Goal: Navigation & Orientation: Understand site structure

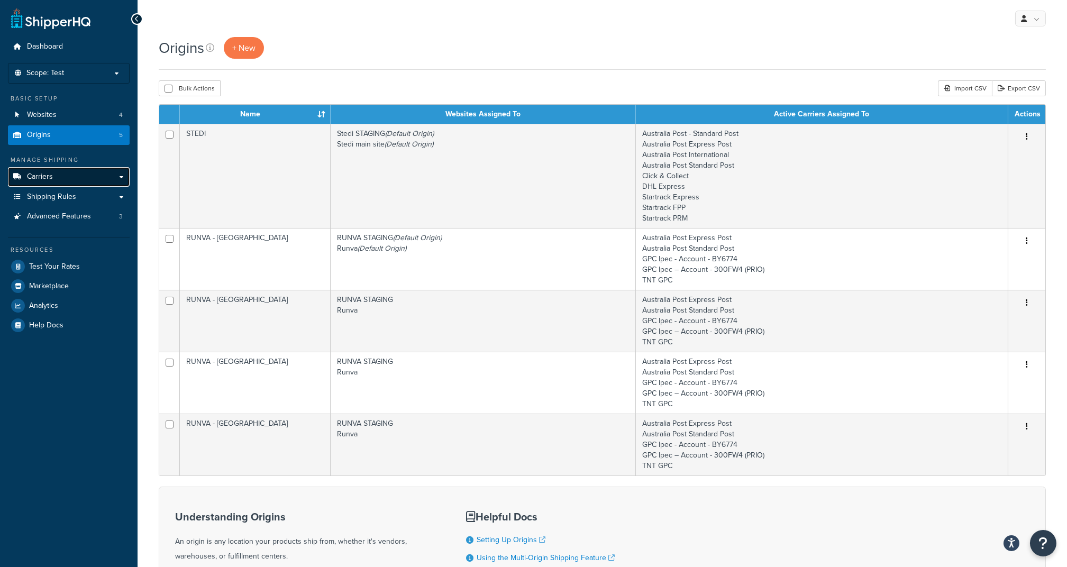
click at [41, 178] on span "Carriers" at bounding box center [40, 176] width 26 height 9
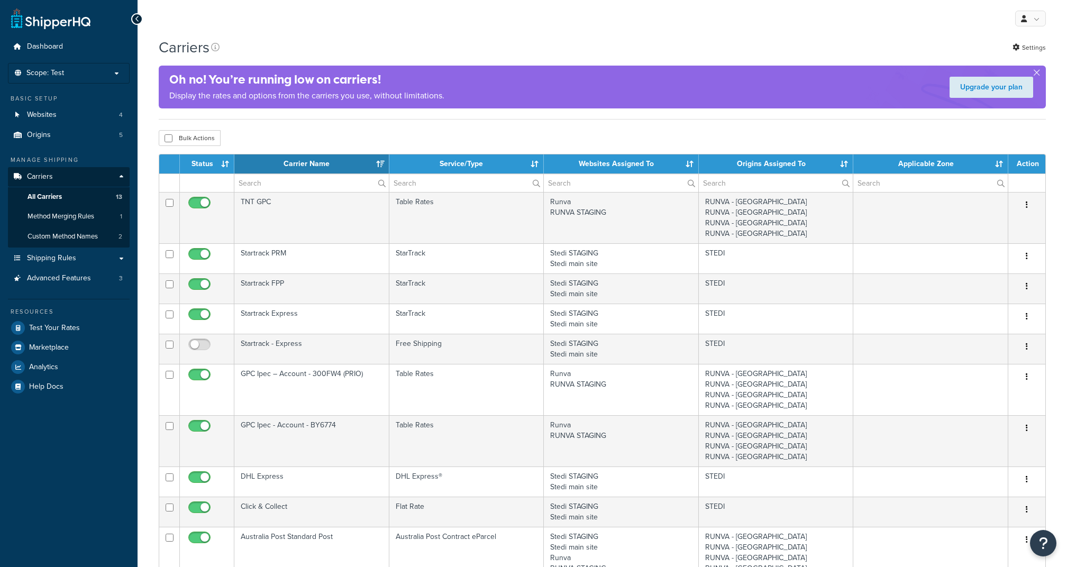
select select "15"
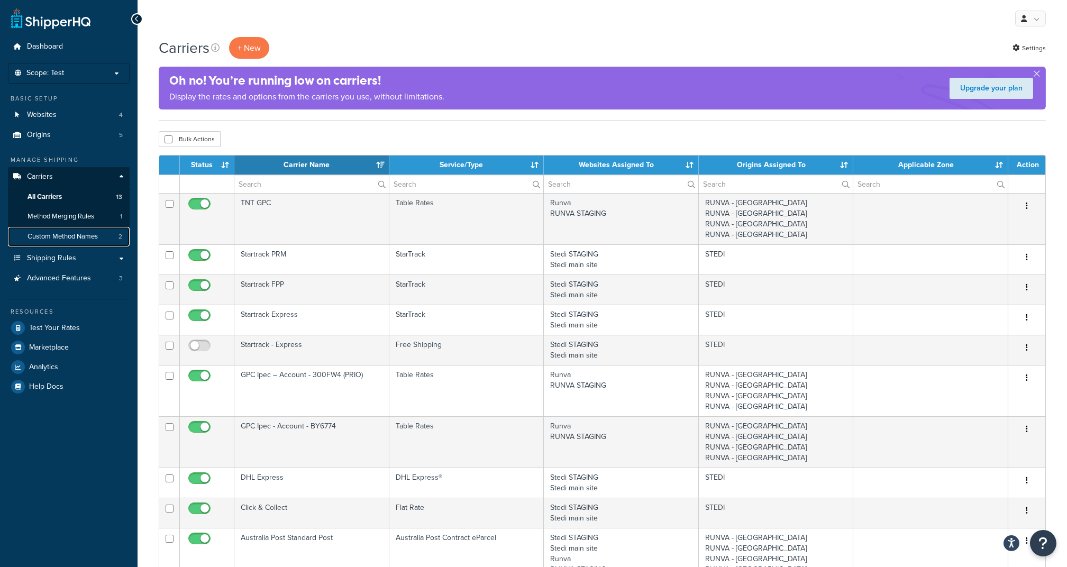
click at [70, 234] on span "Custom Method Names" at bounding box center [62, 236] width 70 height 9
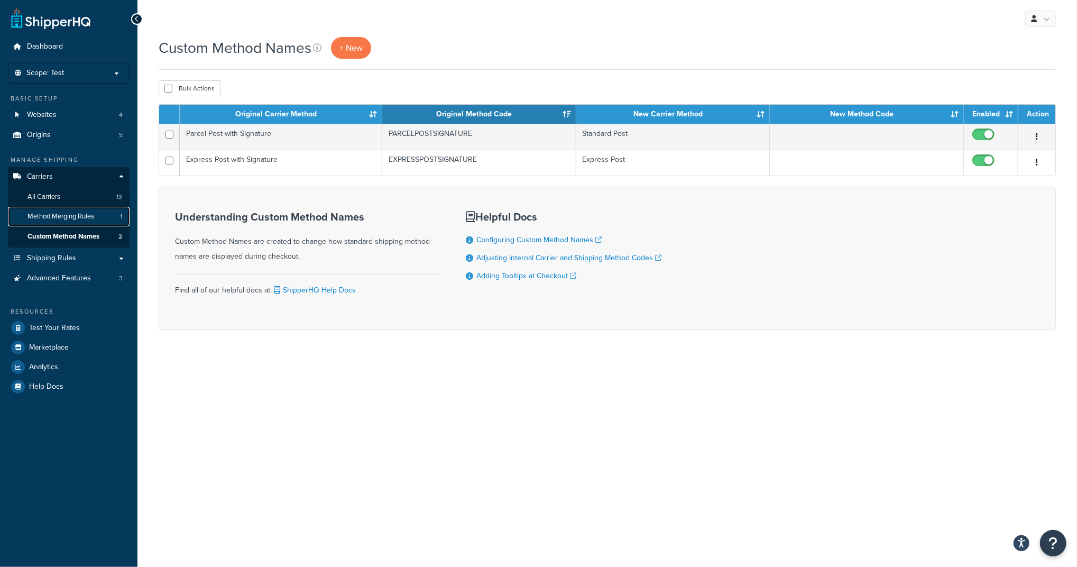
click at [80, 217] on span "Method Merging Rules" at bounding box center [60, 216] width 67 height 9
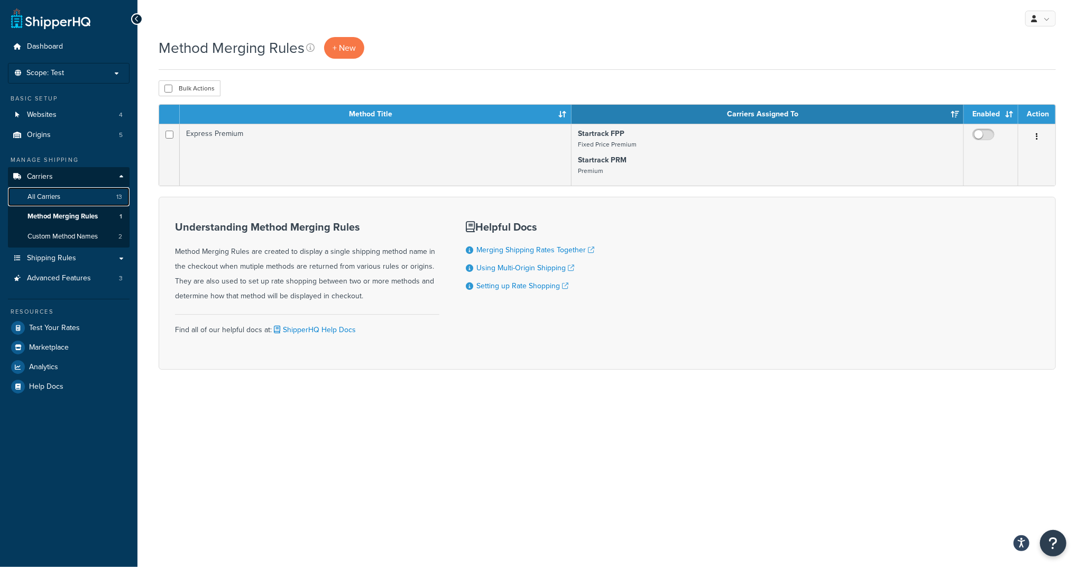
click at [66, 196] on link "All Carriers 13" at bounding box center [69, 197] width 122 height 20
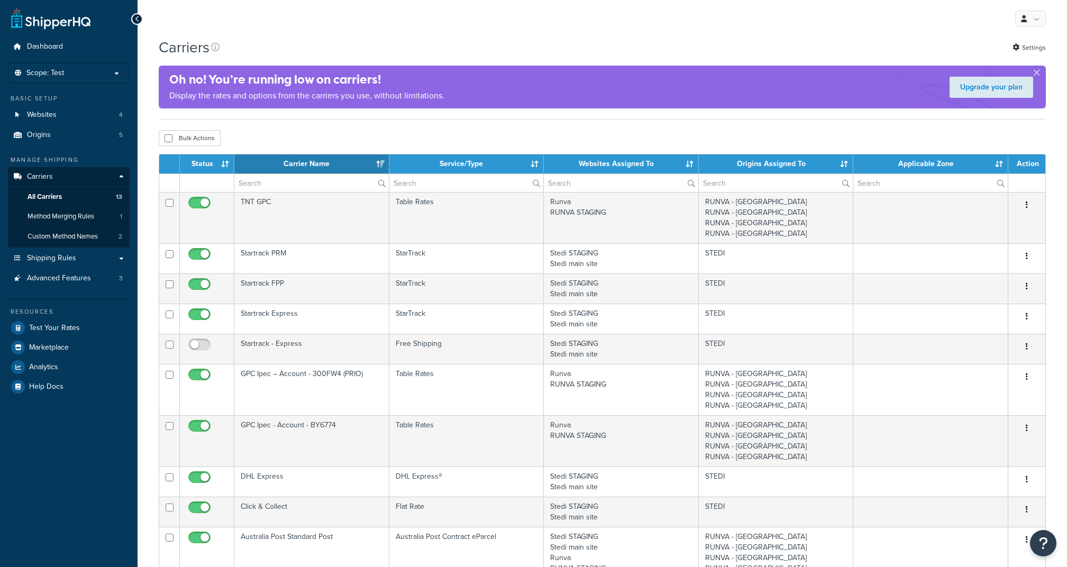
select select "15"
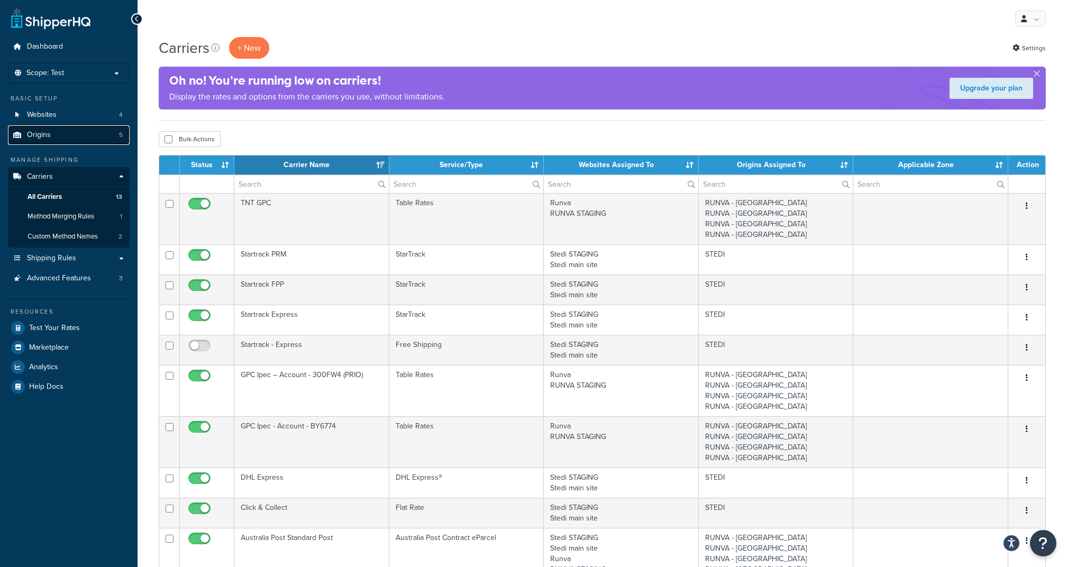
click at [33, 143] on link "Origins 5" at bounding box center [69, 135] width 122 height 20
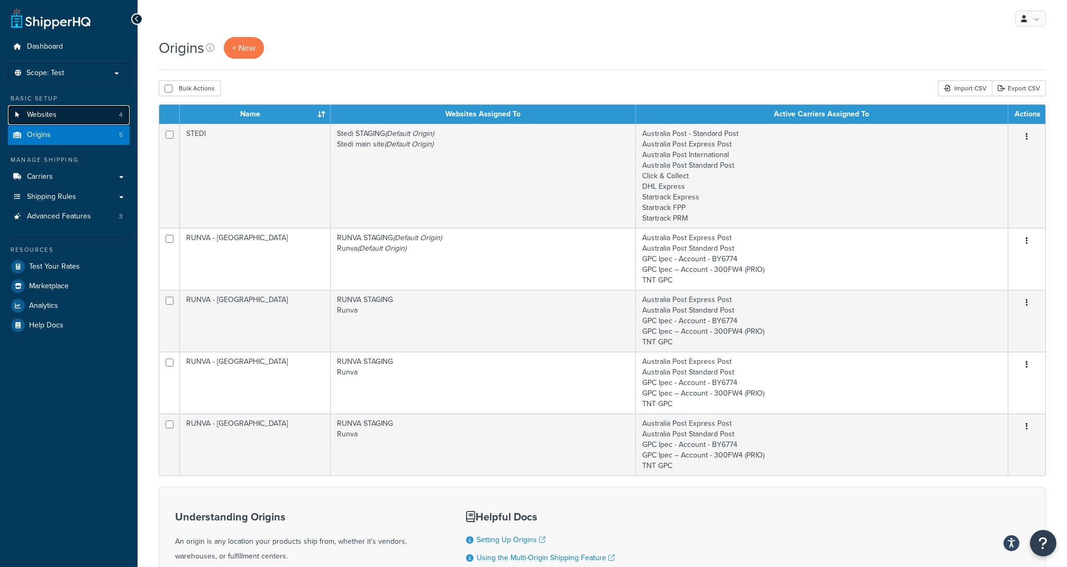
click at [57, 114] on link "Websites 4" at bounding box center [69, 115] width 122 height 20
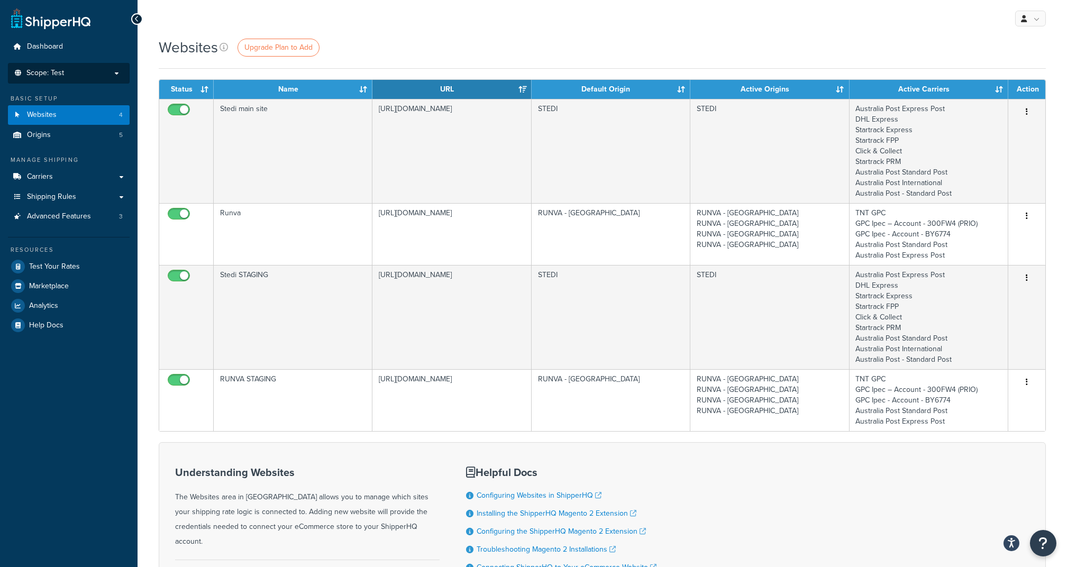
click at [82, 68] on li "Scope: Test Live Development Integration Manage Scopes" at bounding box center [69, 73] width 122 height 21
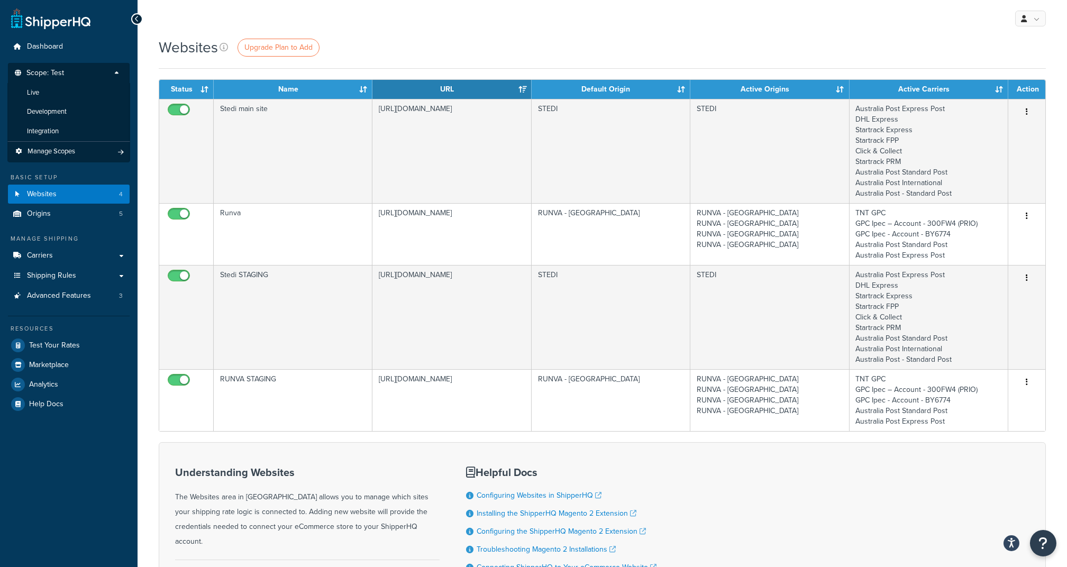
click at [407, 41] on div "Websites Upgrade Plan to Add" at bounding box center [602, 47] width 887 height 21
